Goal: Transaction & Acquisition: Book appointment/travel/reservation

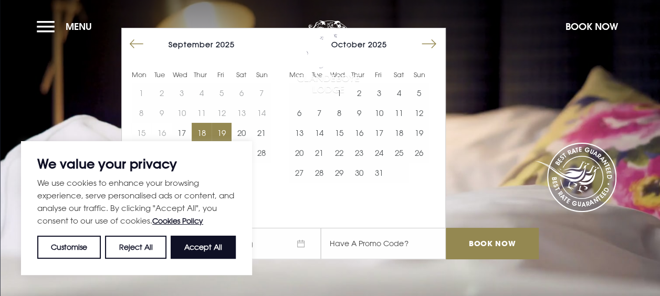
click at [211, 132] on button "18" at bounding box center [202, 133] width 20 height 20
click at [199, 247] on button "Accept All" at bounding box center [203, 247] width 65 height 23
checkbox input "true"
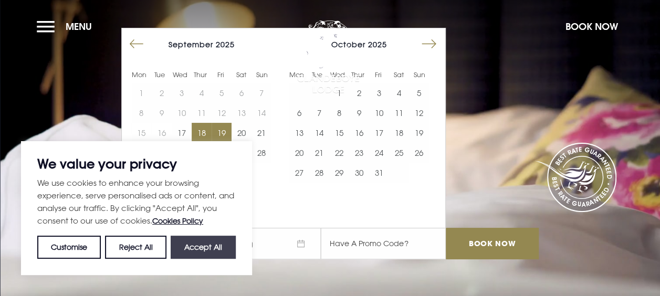
checkbox input "true"
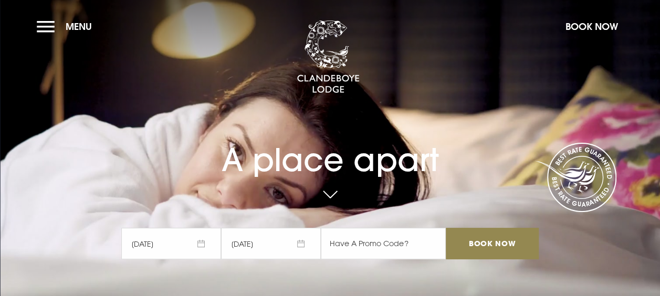
click at [254, 243] on span "[DATE]" at bounding box center [271, 244] width 100 height 32
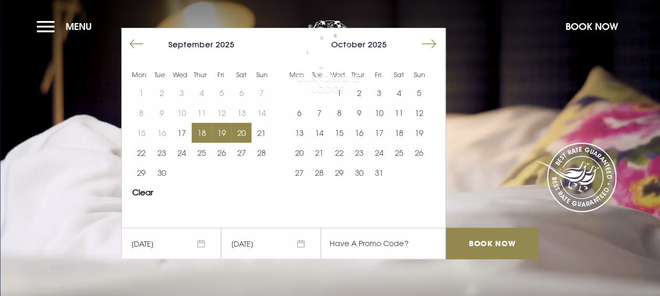
click at [232, 132] on button "19" at bounding box center [222, 133] width 20 height 20
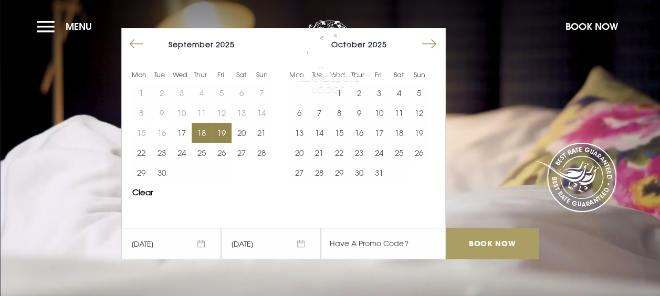
click at [505, 249] on input "Book Now" at bounding box center [492, 244] width 92 height 32
